Goal: Task Accomplishment & Management: Use online tool/utility

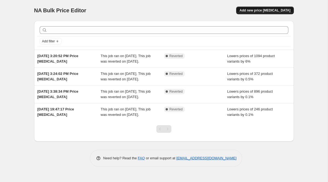
click at [260, 11] on span "Add new price [MEDICAL_DATA]" at bounding box center [264, 10] width 51 height 4
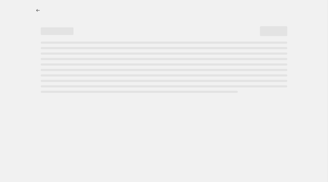
select select "percentage"
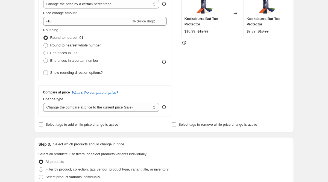
scroll to position [123, 0]
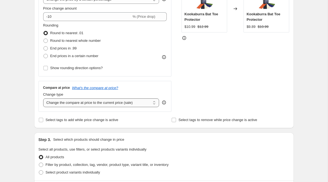
click at [112, 105] on select "Change the compare at price to the current price (sale) Change the compare at p…" at bounding box center [101, 102] width 116 height 9
select select "no_change"
click at [43, 98] on select "Change the compare at price to the current price (sale) Change the compare at p…" at bounding box center [101, 102] width 116 height 9
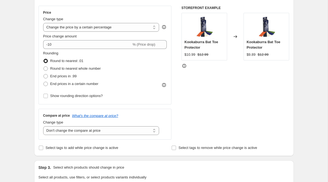
scroll to position [90, 0]
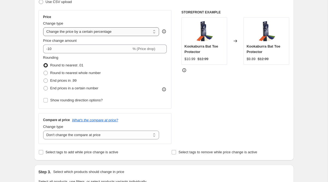
click at [90, 33] on select "Change the price to a certain amount Change the price by a certain amount Chang…" at bounding box center [101, 31] width 116 height 9
select select "pc"
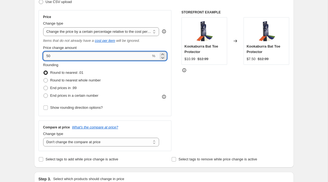
click at [74, 58] on input "50" at bounding box center [97, 56] width 108 height 9
type input "5"
drag, startPoint x: 53, startPoint y: 57, endPoint x: 23, endPoint y: 56, distance: 30.3
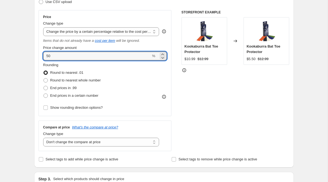
type input "50"
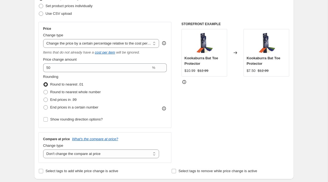
scroll to position [70, 0]
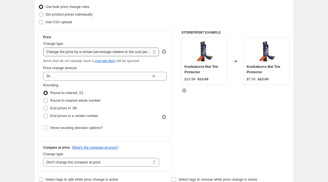
click at [84, 53] on select "Change the price to a certain amount Change the price by a certain amount Chang…" at bounding box center [101, 52] width 116 height 9
select select "percentage"
click at [43, 48] on select "Change the price to a certain amount Change the price by a certain amount Chang…" at bounding box center [101, 52] width 116 height 9
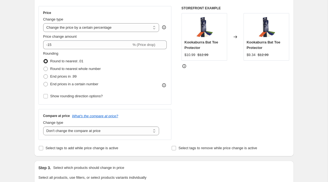
scroll to position [95, 0]
click at [115, 131] on select "Change the compare at price to the current price (sale) Change the compare at p…" at bounding box center [101, 130] width 116 height 9
click at [43, 126] on select "Change the compare at price to the current price (sale) Change the compare at p…" at bounding box center [101, 130] width 116 height 9
click at [114, 130] on select "Change the compare at price to the current price (sale) Change the compare at p…" at bounding box center [101, 130] width 116 height 9
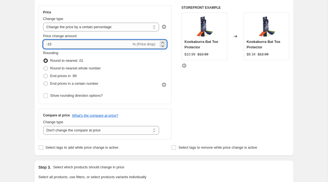
click at [71, 45] on input "-15" at bounding box center [87, 44] width 88 height 9
type input "-10"
click at [214, 132] on div "STOREFRONT EXAMPLE Kookaburra Bat Toe Protector $10.99 $12.99 Changed to Kookab…" at bounding box center [236, 72] width 108 height 134
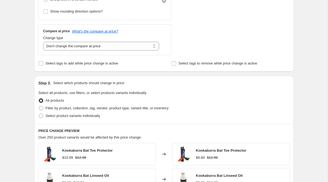
scroll to position [203, 0]
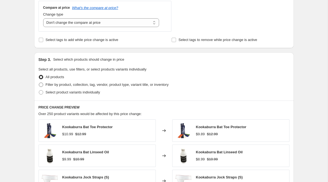
click at [56, 86] on span "Filter by product, collection, tag, vendor, product type, variant title, or inv…" at bounding box center [107, 85] width 123 height 4
click at [39, 83] on input "Filter by product, collection, tag, vendor, product type, variant title, or inv…" at bounding box center [39, 83] width 0 height 0
radio input "true"
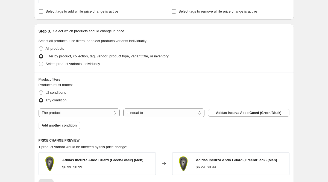
scroll to position [233, 0]
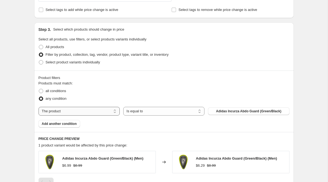
click at [64, 110] on select "The product The product's collection The product's tag The product's vendor The…" at bounding box center [79, 111] width 81 height 9
